Goal: Task Accomplishment & Management: Manage account settings

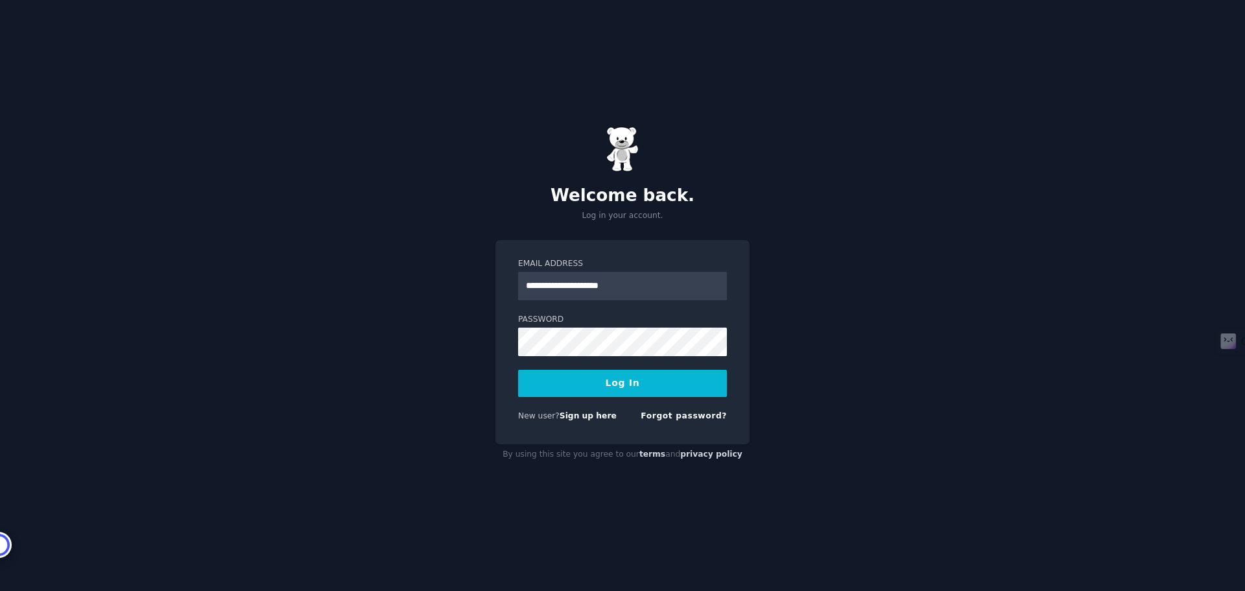
click at [620, 379] on button "Log In" at bounding box center [622, 383] width 209 height 27
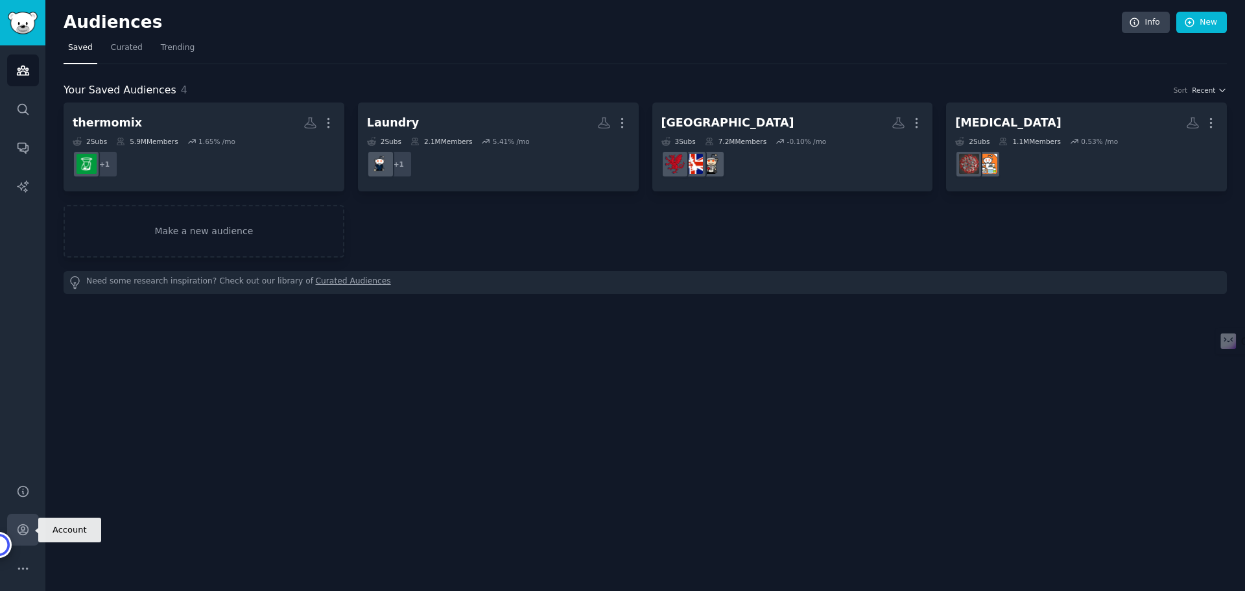
click at [27, 530] on icon "Sidebar" at bounding box center [23, 530] width 14 height 14
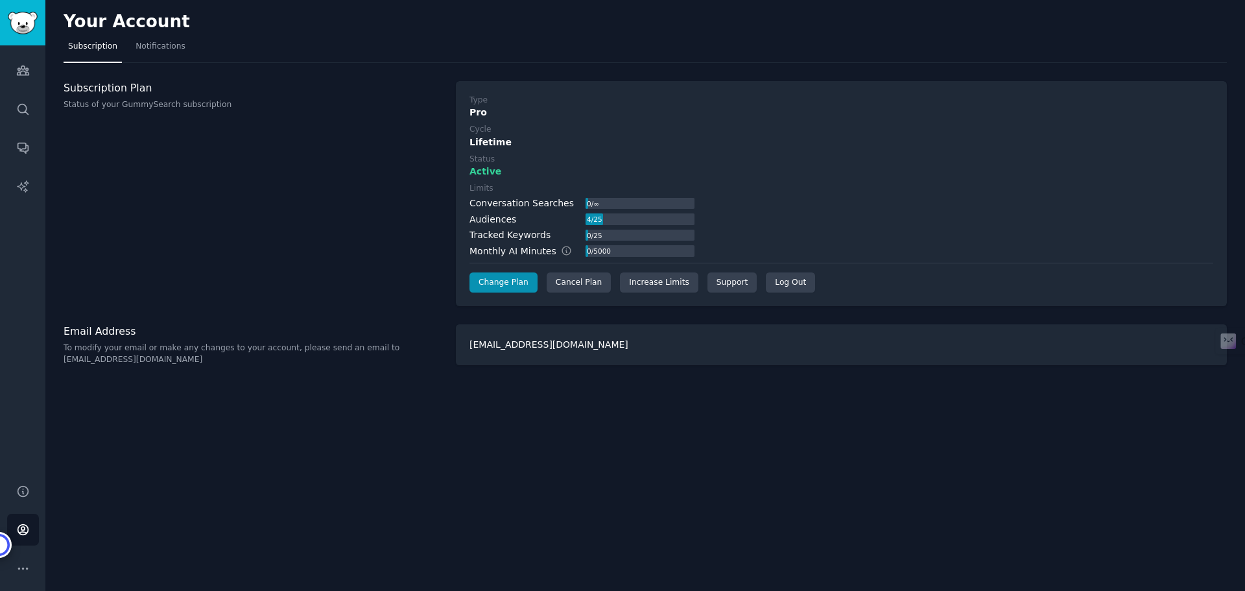
click at [111, 95] on div "Subscription Plan Status of your GummySearch subscription" at bounding box center [253, 96] width 379 height 30
